Goal: Navigation & Orientation: Find specific page/section

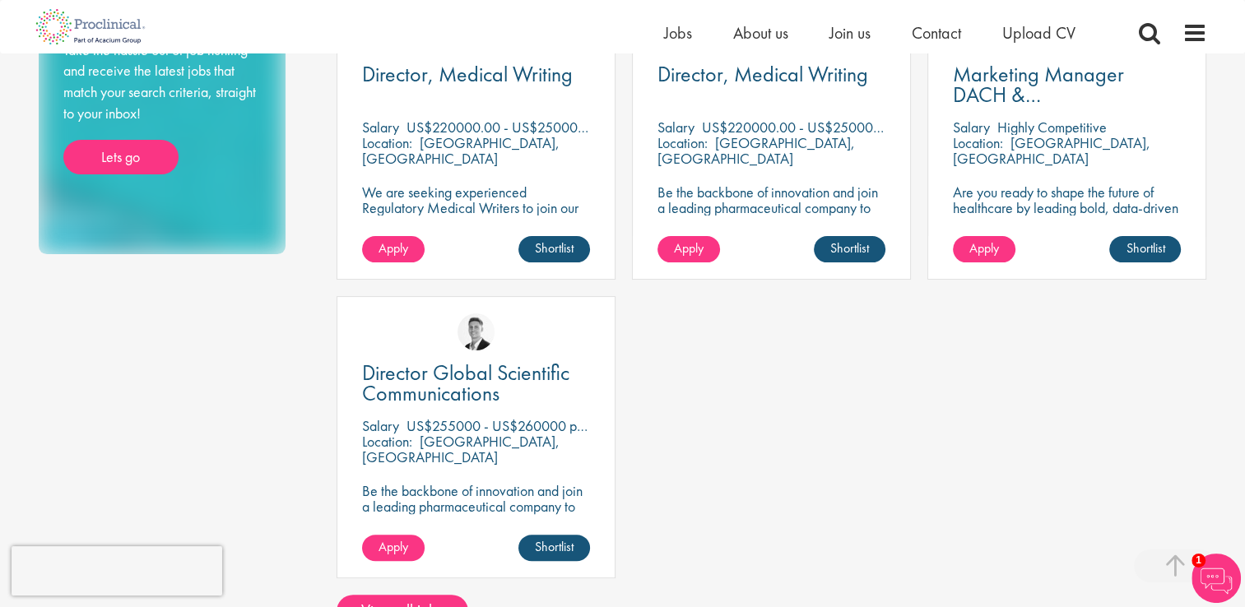
scroll to position [576, 0]
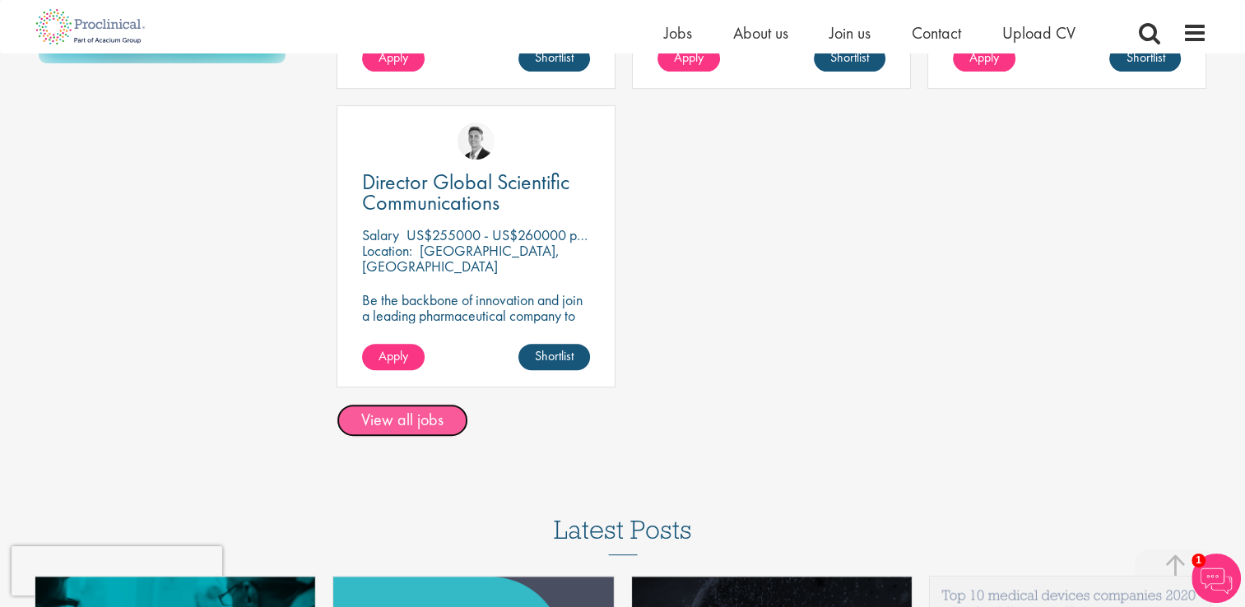
click at [387, 422] on link "View all jobs" at bounding box center [403, 420] width 132 height 33
